Goal: Information Seeking & Learning: Learn about a topic

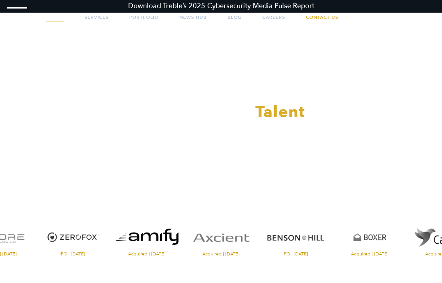
click at [54, 17] on link "About" at bounding box center [55, 17] width 18 height 19
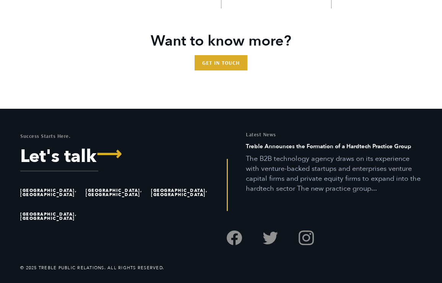
scroll to position [1682, 0]
click at [36, 200] on li "[GEOGRAPHIC_DATA], [GEOGRAPHIC_DATA]" at bounding box center [51, 192] width 62 height 24
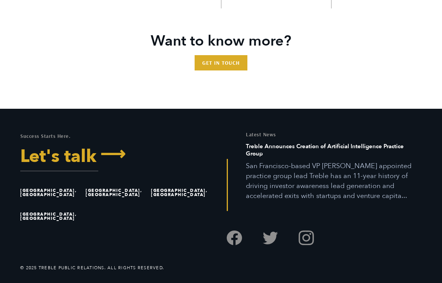
click at [54, 165] on link "Let's talk ⟶" at bounding box center [117, 157] width 195 height 18
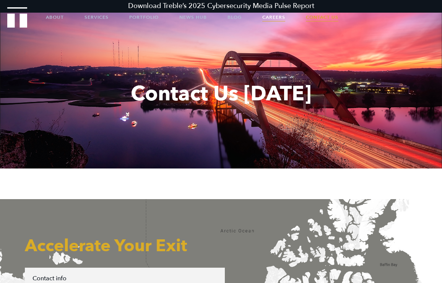
click at [271, 19] on link "Careers" at bounding box center [273, 17] width 23 height 19
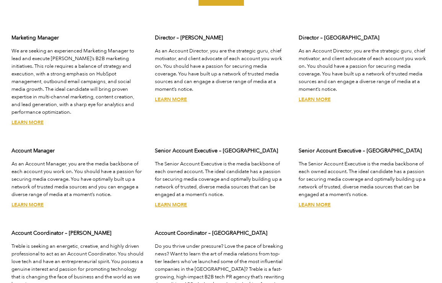
scroll to position [2145, 0]
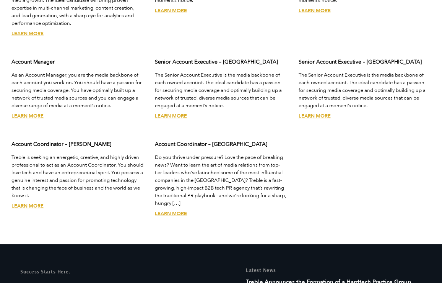
click at [39, 202] on link "Learn More" at bounding box center [27, 205] width 32 height 7
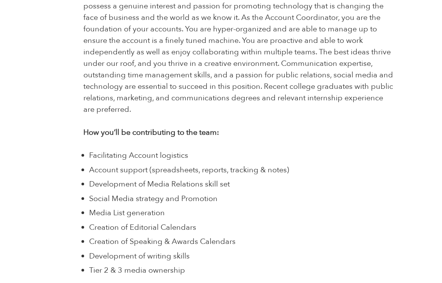
scroll to position [584, 0]
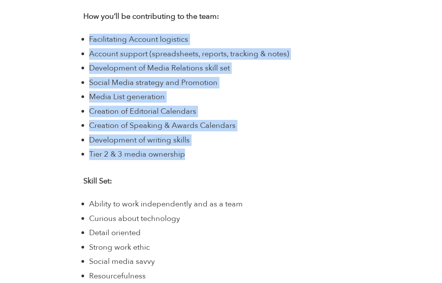
drag, startPoint x: 90, startPoint y: 38, endPoint x: 219, endPoint y: 156, distance: 174.3
click at [219, 156] on ul "Facilitating Account logistics Account support (spreadsheets, reports, tracking…" at bounding box center [242, 97] width 306 height 126
copy ul "Facilitating Account logistics Account support (spreadsheets, reports, tracking…"
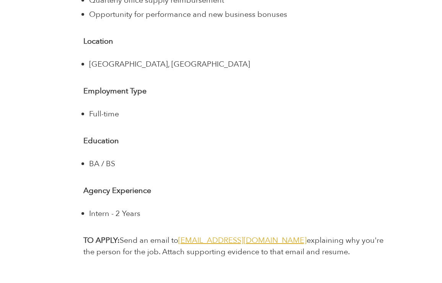
scroll to position [1275, 0]
